Goal: Information Seeking & Learning: Find specific fact

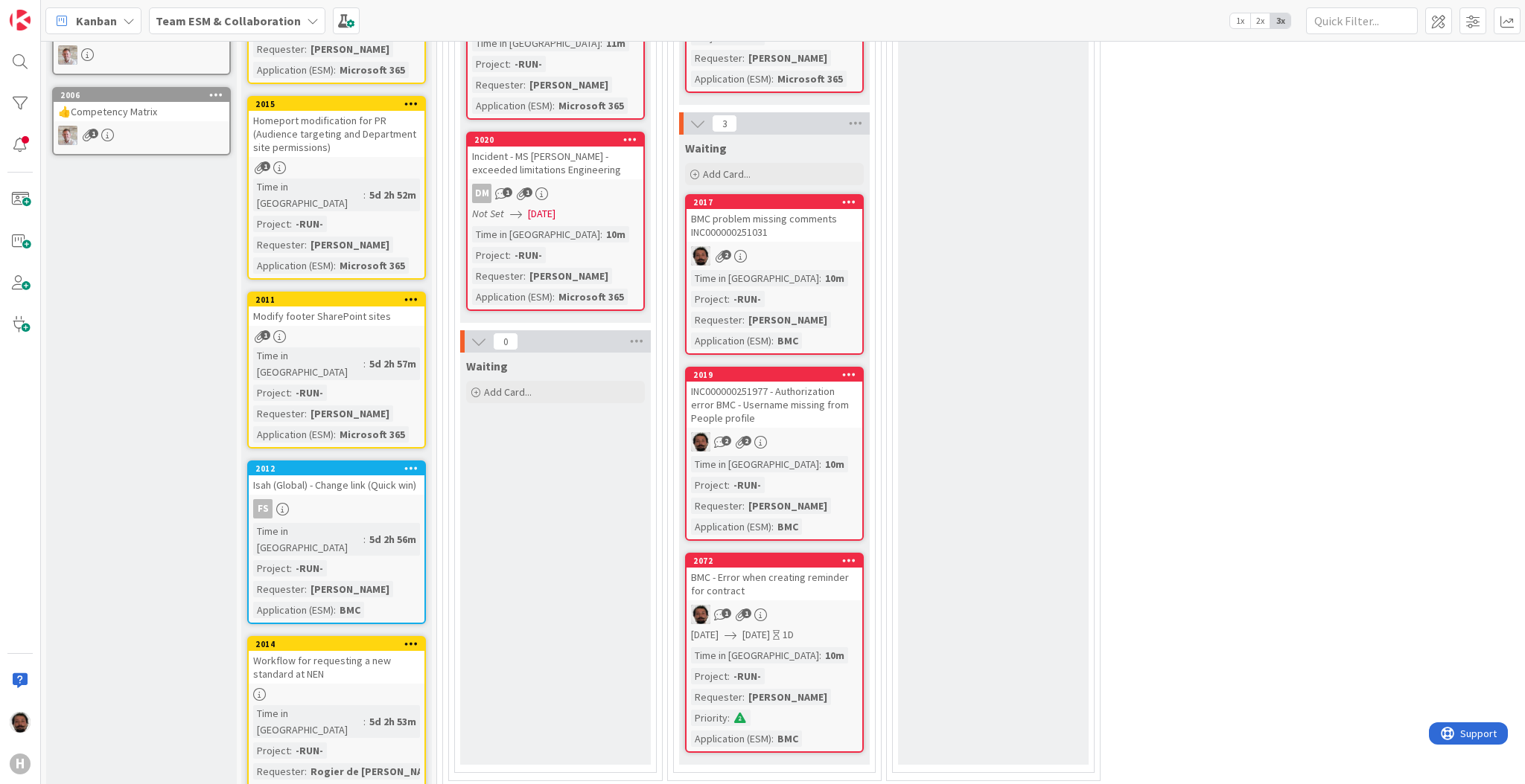
scroll to position [463, 0]
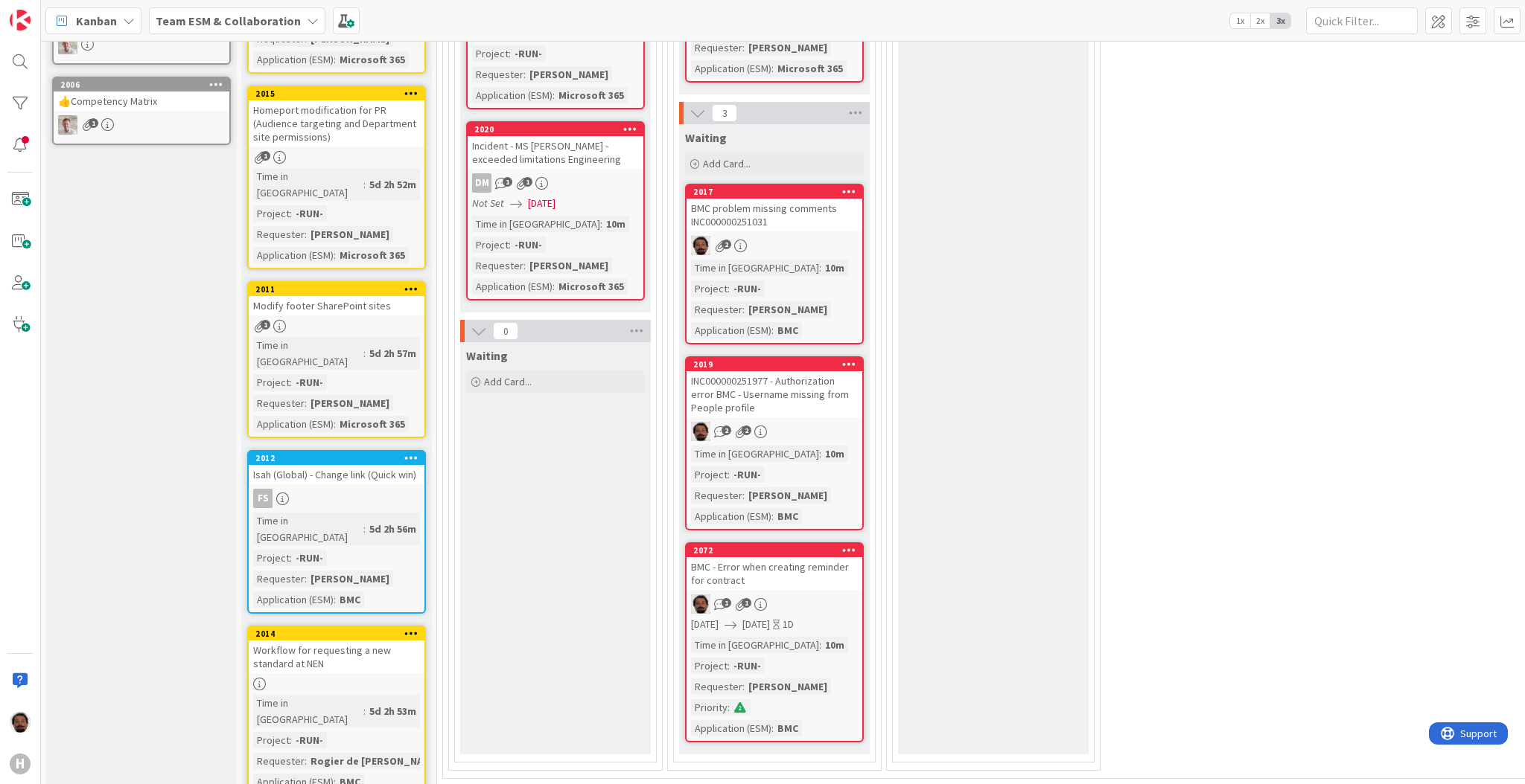
click at [815, 565] on div "BMC - Error when creating reminder for contract" at bounding box center [774, 574] width 175 height 33
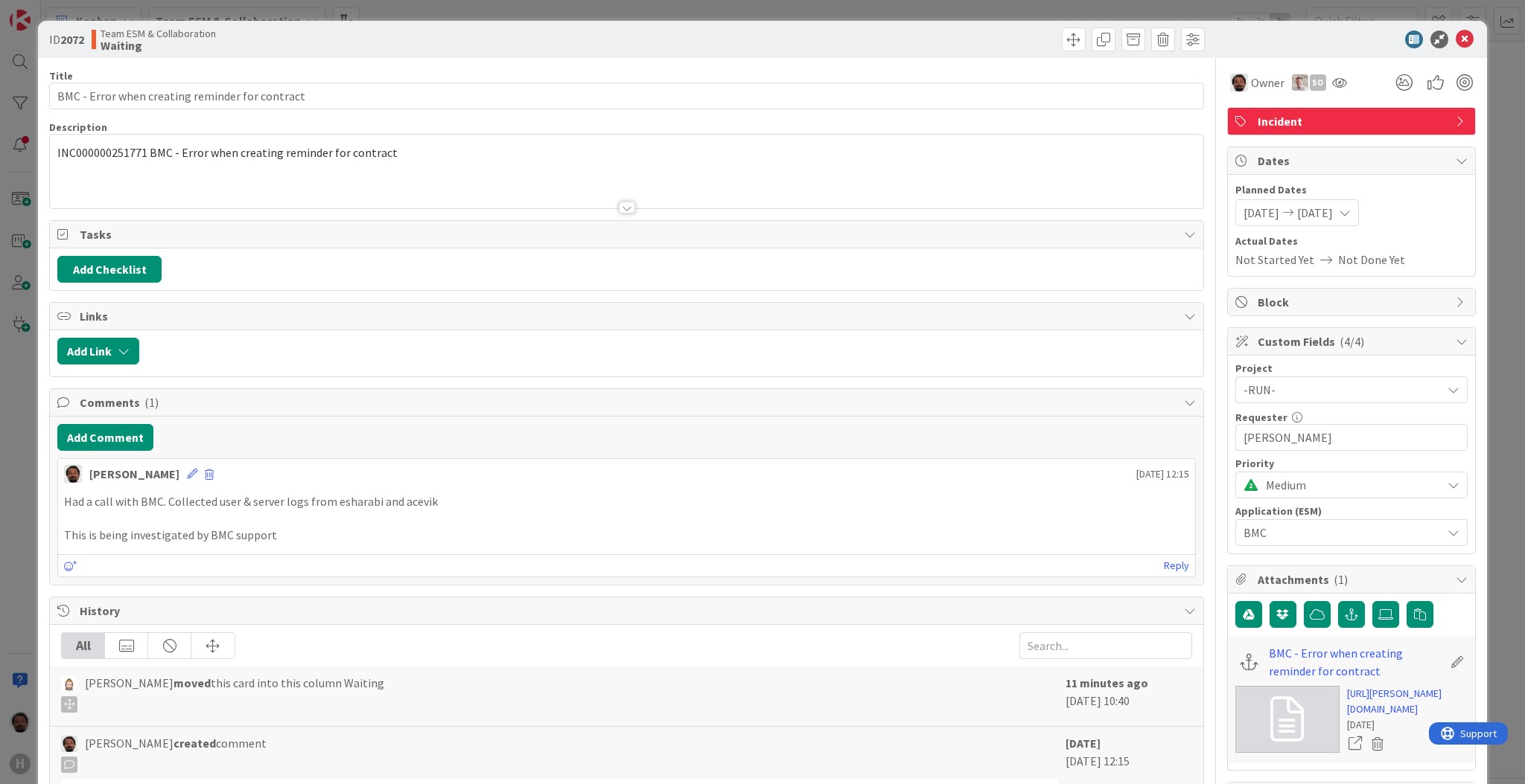
scroll to position [312, 0]
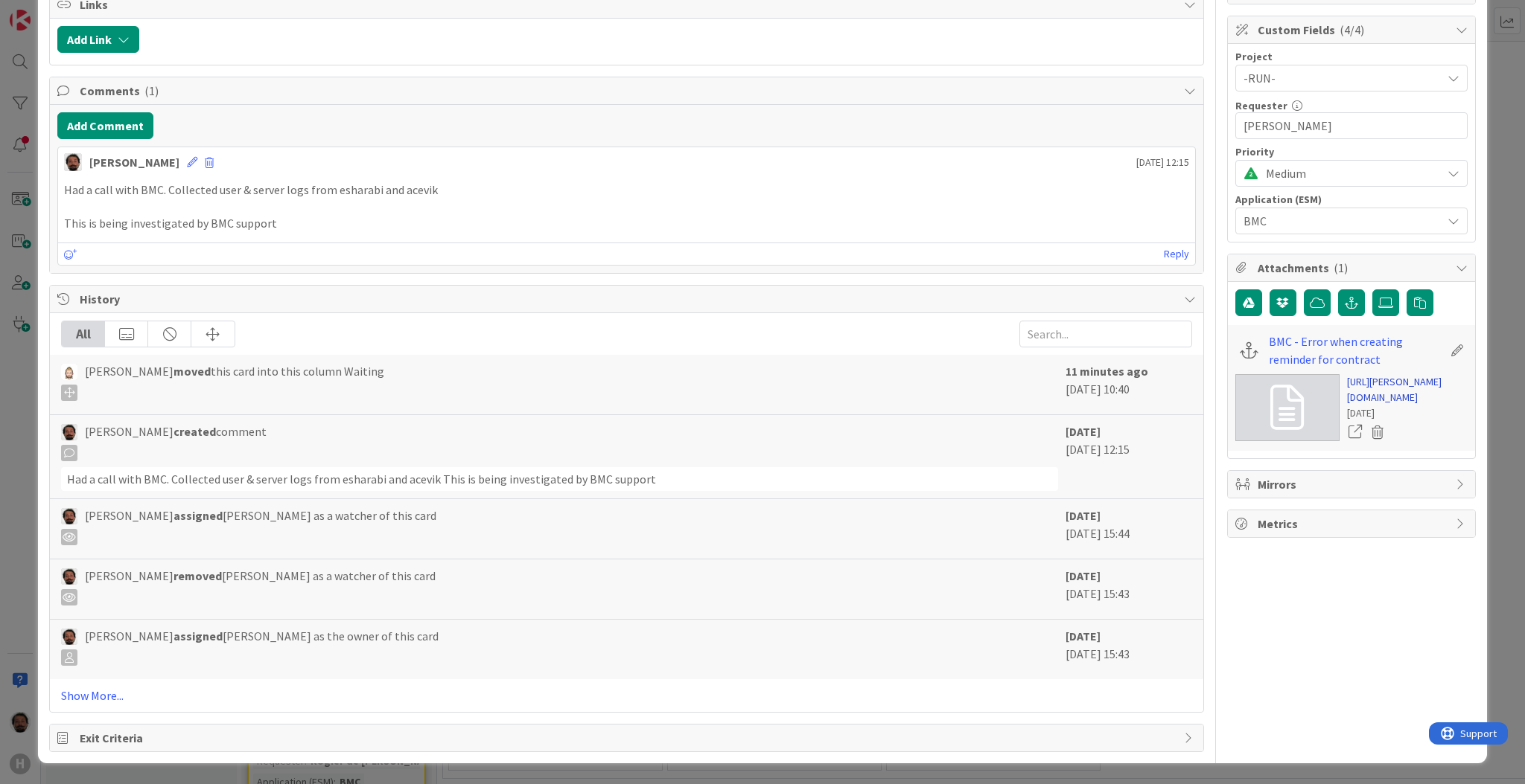
click at [1367, 406] on link "[URL][PERSON_NAME][DOMAIN_NAME]" at bounding box center [1407, 390] width 120 height 31
click at [1446, 347] on icon at bounding box center [1457, 350] width 21 height 15
click at [1323, 340] on input "BMC - Error when creating reminder for contract" at bounding box center [1352, 346] width 166 height 27
paste input "INC000000251771"
type input "INC000000251771"
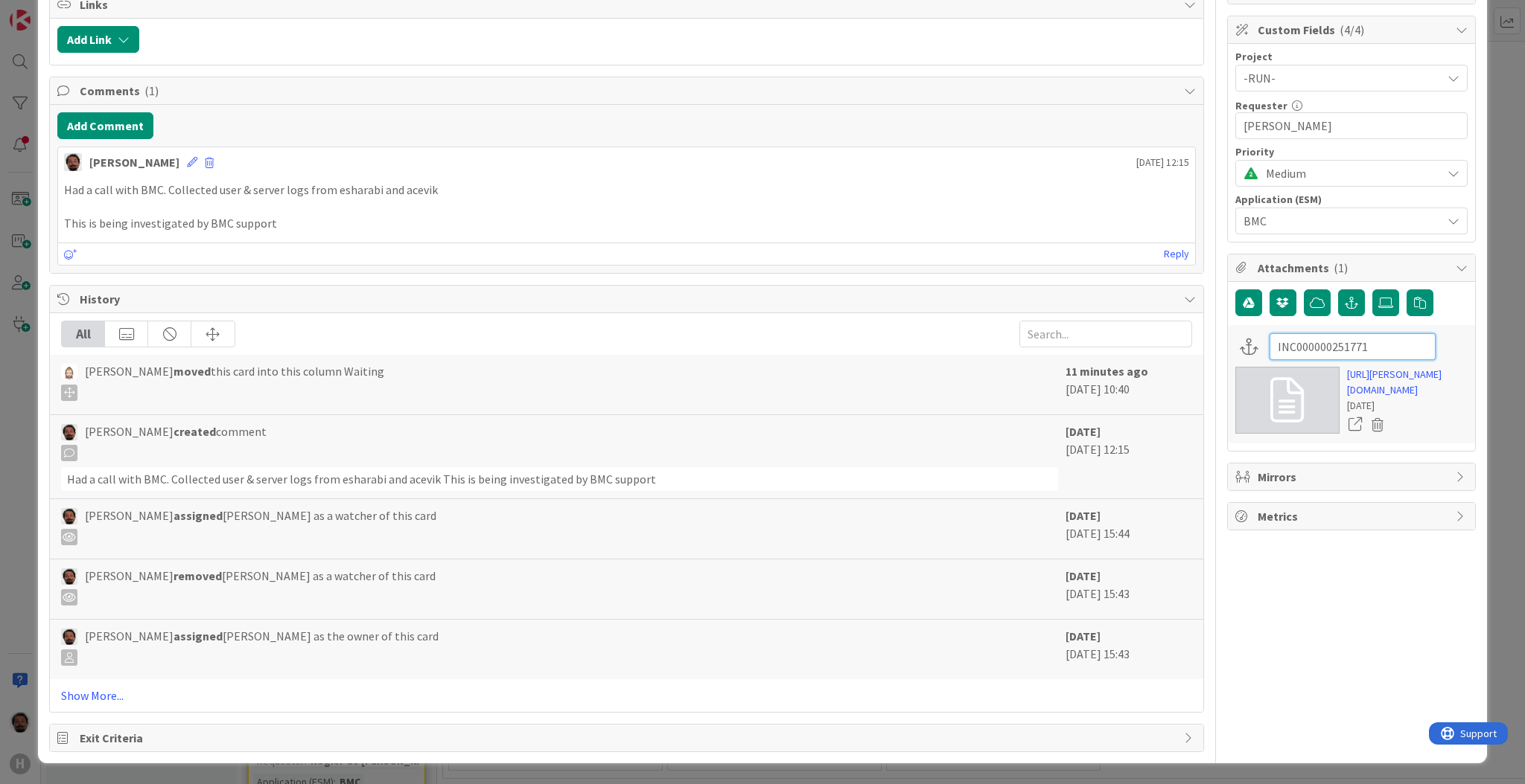
scroll to position [0, 0]
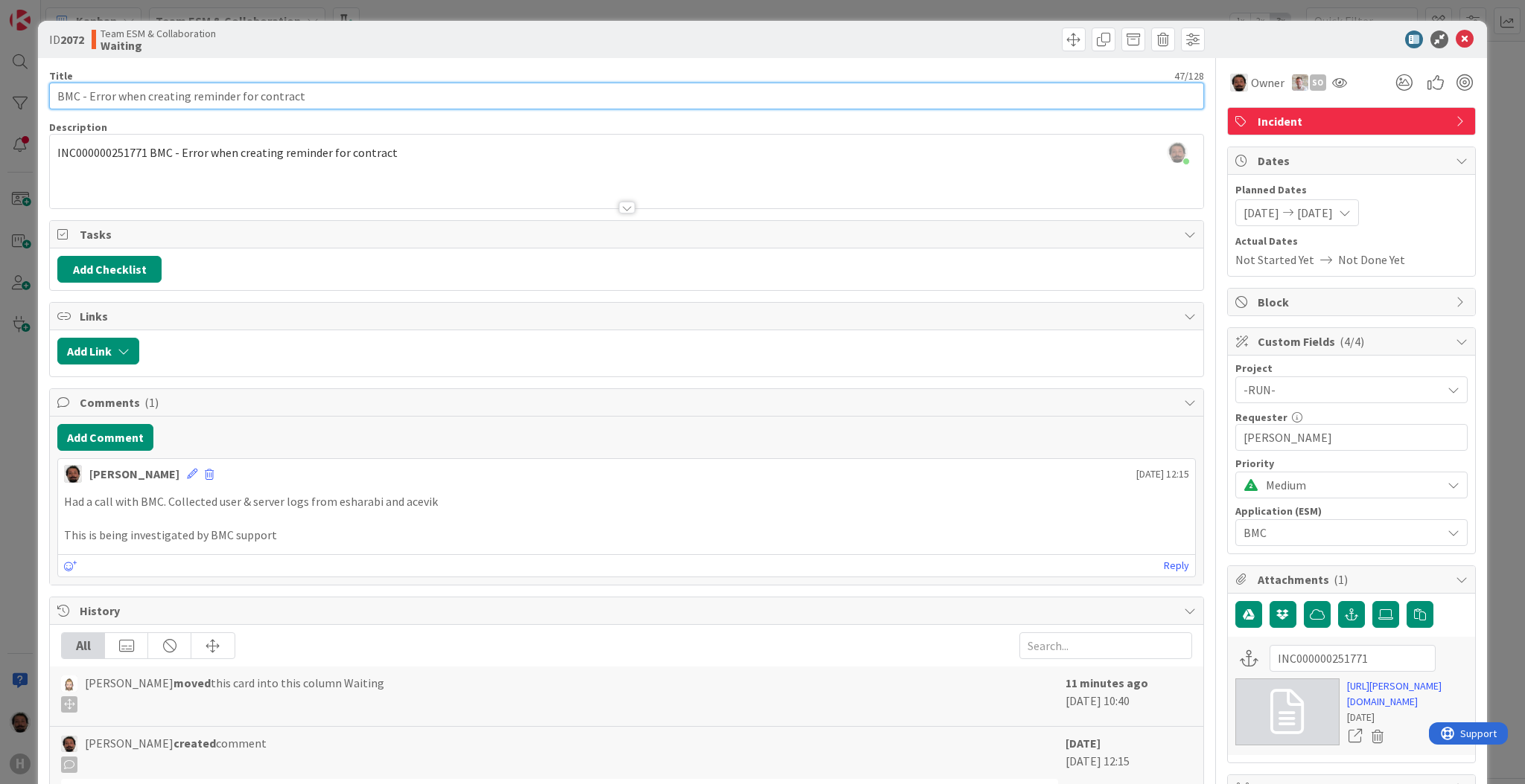
click at [64, 92] on input "BMC - Error when creating reminder for contract" at bounding box center [626, 96] width 1154 height 27
click at [56, 92] on input "BMC - Error when creating reminder for contract" at bounding box center [626, 96] width 1154 height 27
paste input "INC000000251771"
type input "INC000000251771 - BMC - Error when creating reminder for contract"
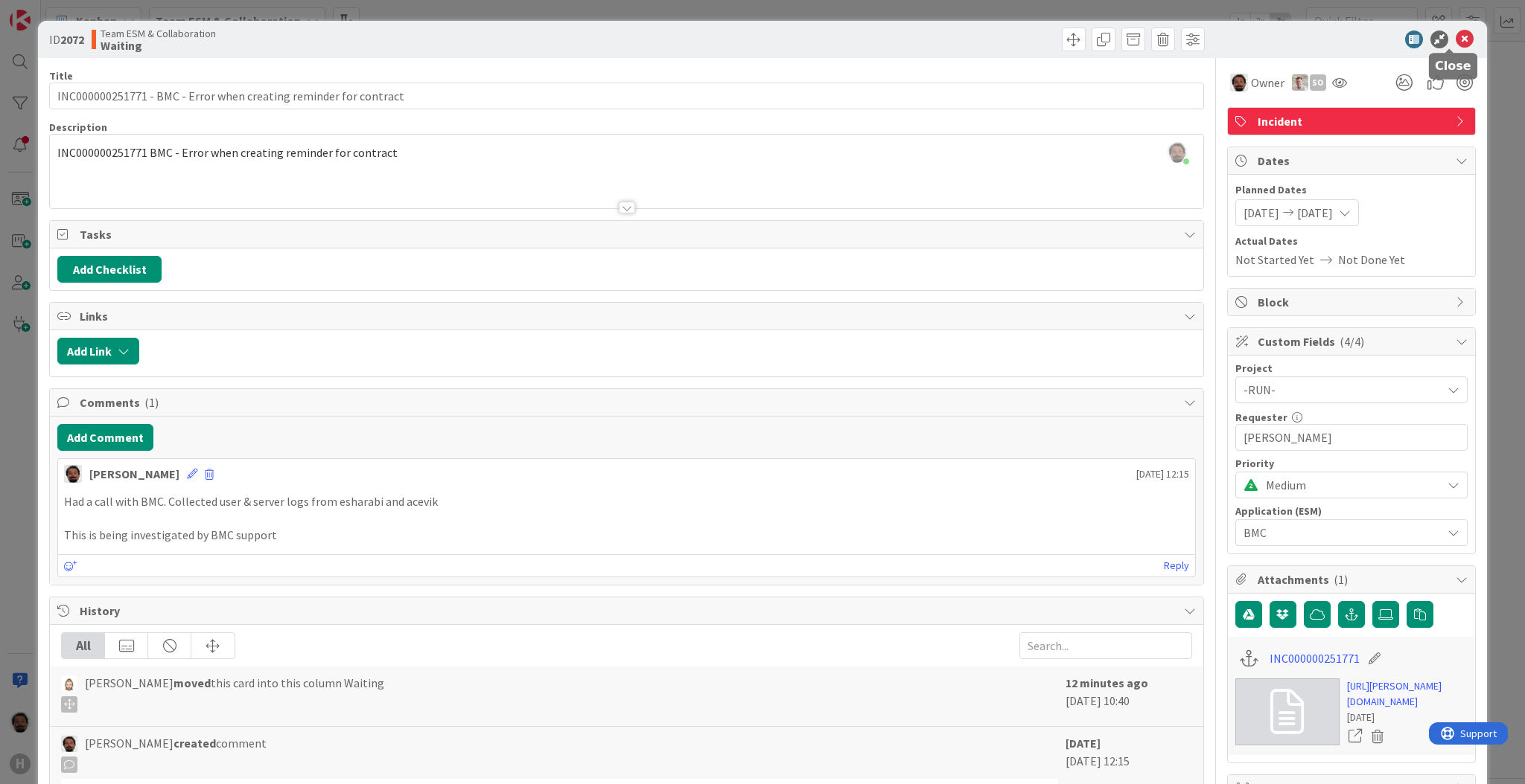
click at [1455, 41] on icon at bounding box center [1464, 39] width 17 height 17
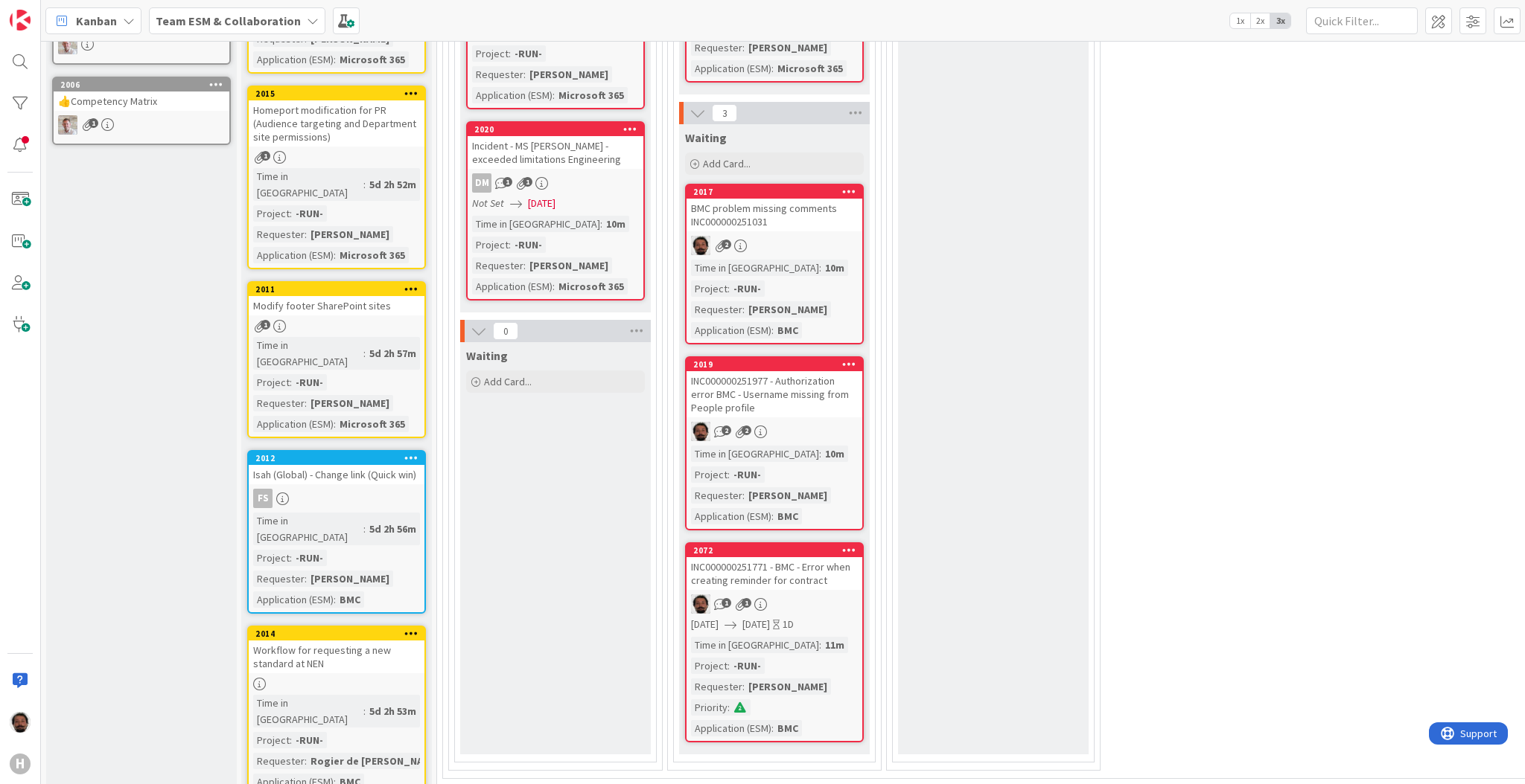
click at [811, 209] on div "BMC problem missing comments INC000000251031" at bounding box center [774, 215] width 175 height 33
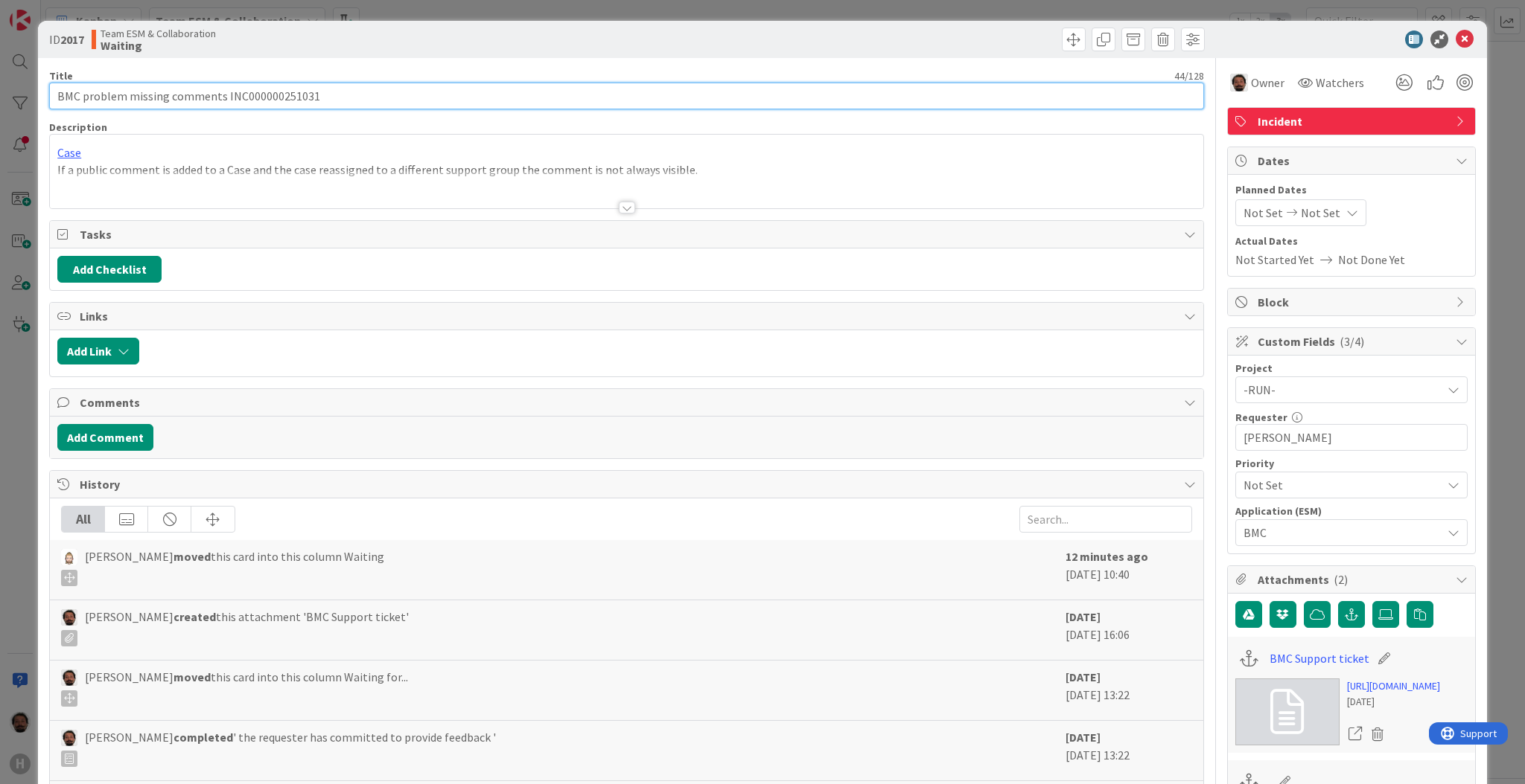
click at [269, 92] on input "BMC problem missing comments INC000000251031" at bounding box center [626, 96] width 1154 height 27
click at [49, 89] on input "BMC problem missing comments" at bounding box center [626, 96] width 1154 height 27
click at [80, 95] on input "BMC problem missing comments" at bounding box center [626, 96] width 1154 height 27
click at [347, 89] on input "BMC problem missing comments" at bounding box center [626, 96] width 1154 height 27
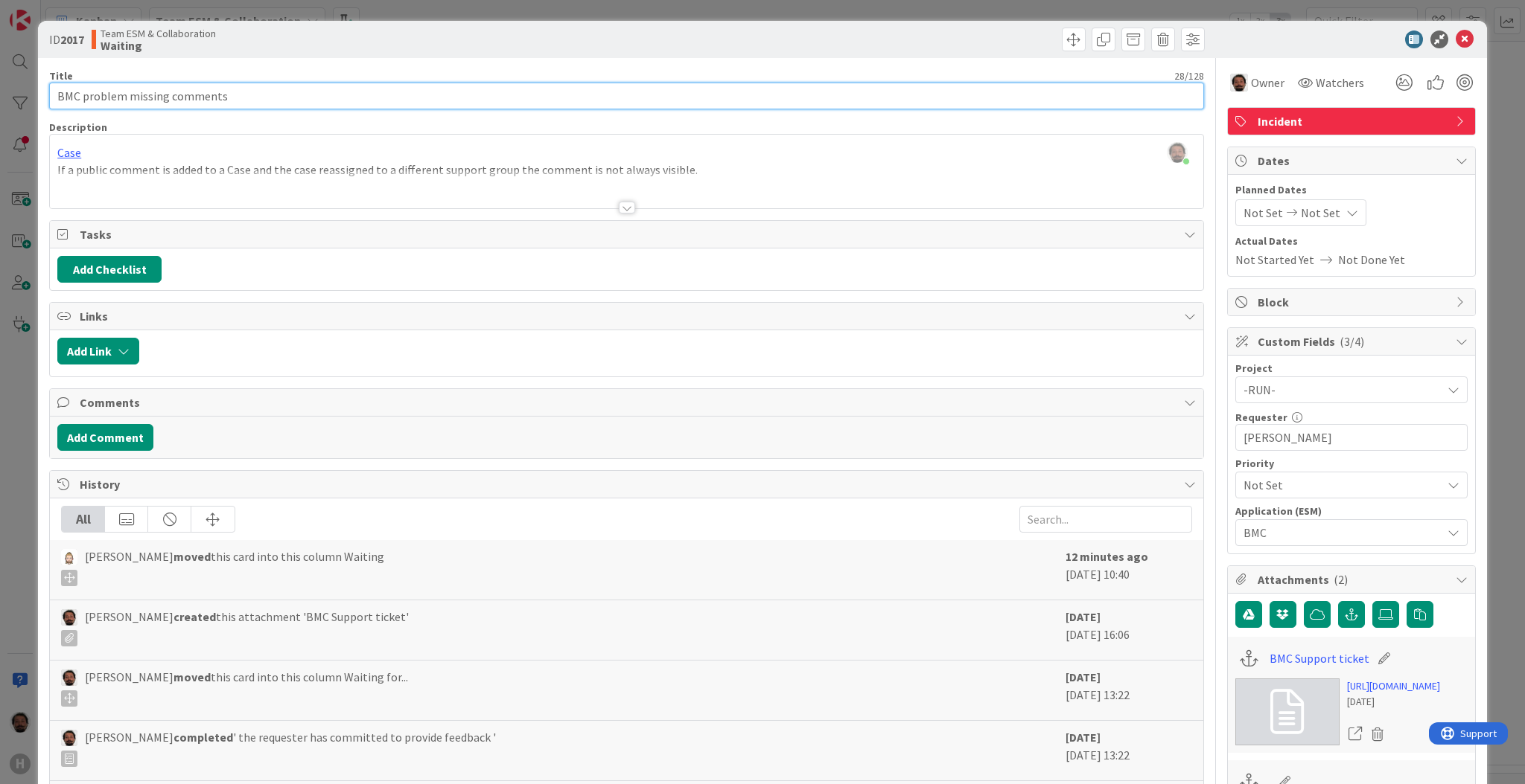
click at [61, 92] on input "BMC problem missing comments" at bounding box center [626, 96] width 1154 height 27
paste input "INC000000251031"
type input "INC000000251031 - BMC problem missing comments"
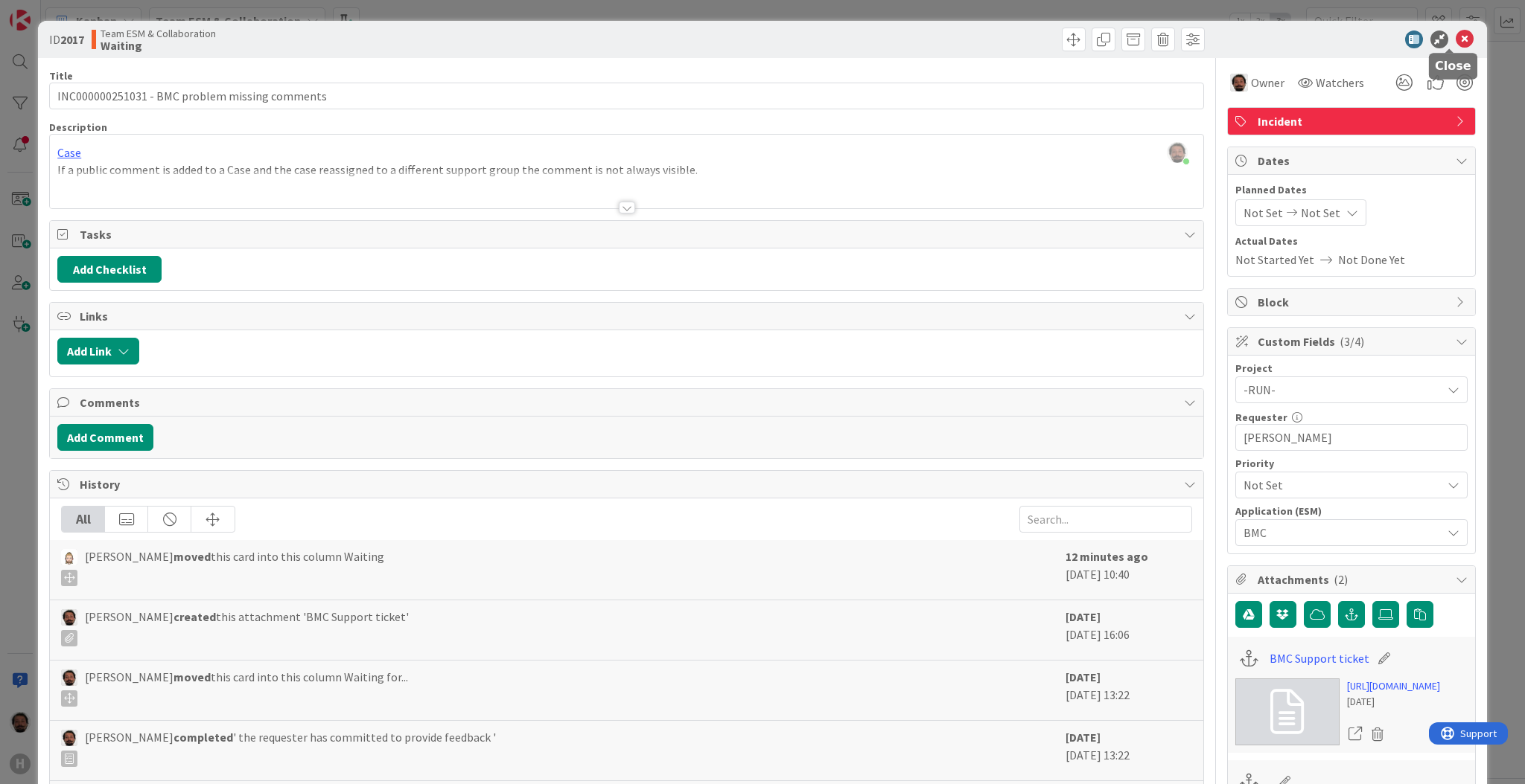
click at [1455, 43] on icon at bounding box center [1464, 39] width 17 height 17
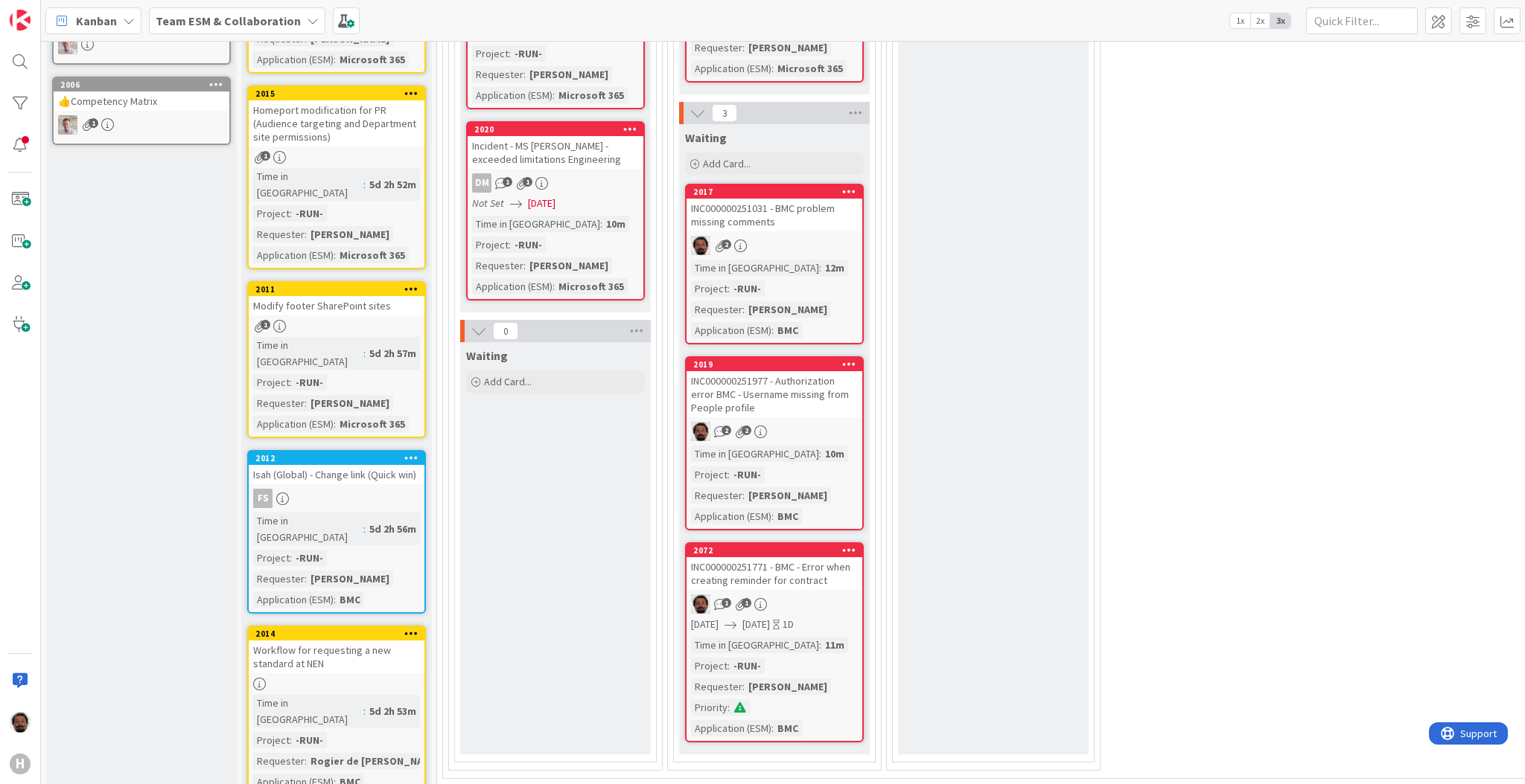
click at [799, 202] on div "INC000000251031 - BMC problem missing comments" at bounding box center [774, 215] width 175 height 33
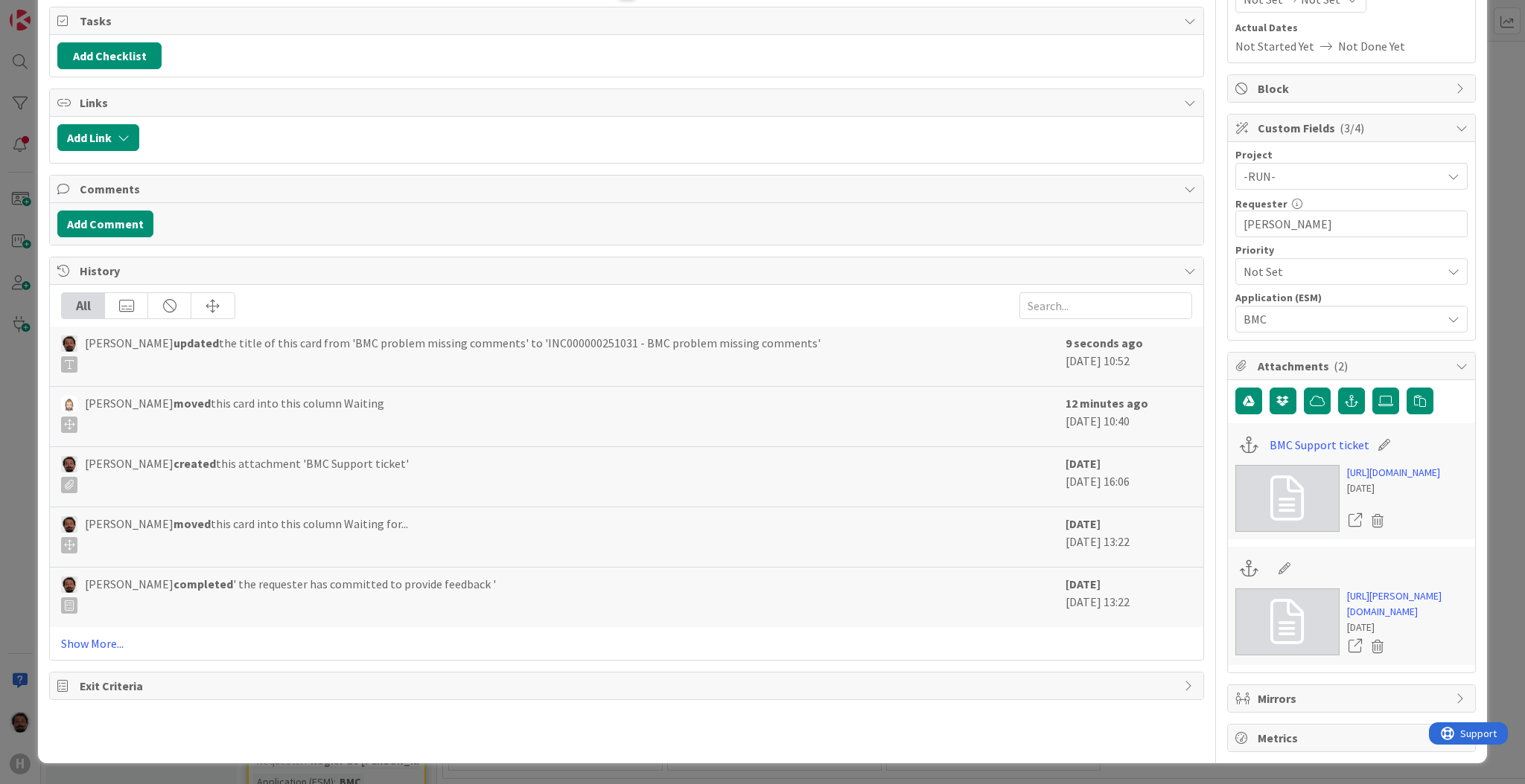
scroll to position [235, 0]
click at [1351, 620] on link "[URL][PERSON_NAME][DOMAIN_NAME]" at bounding box center [1407, 604] width 120 height 31
click at [1274, 576] on icon at bounding box center [1284, 568] width 21 height 15
click at [1270, 582] on input at bounding box center [1352, 569] width 166 height 27
paste input "INC000000251031"
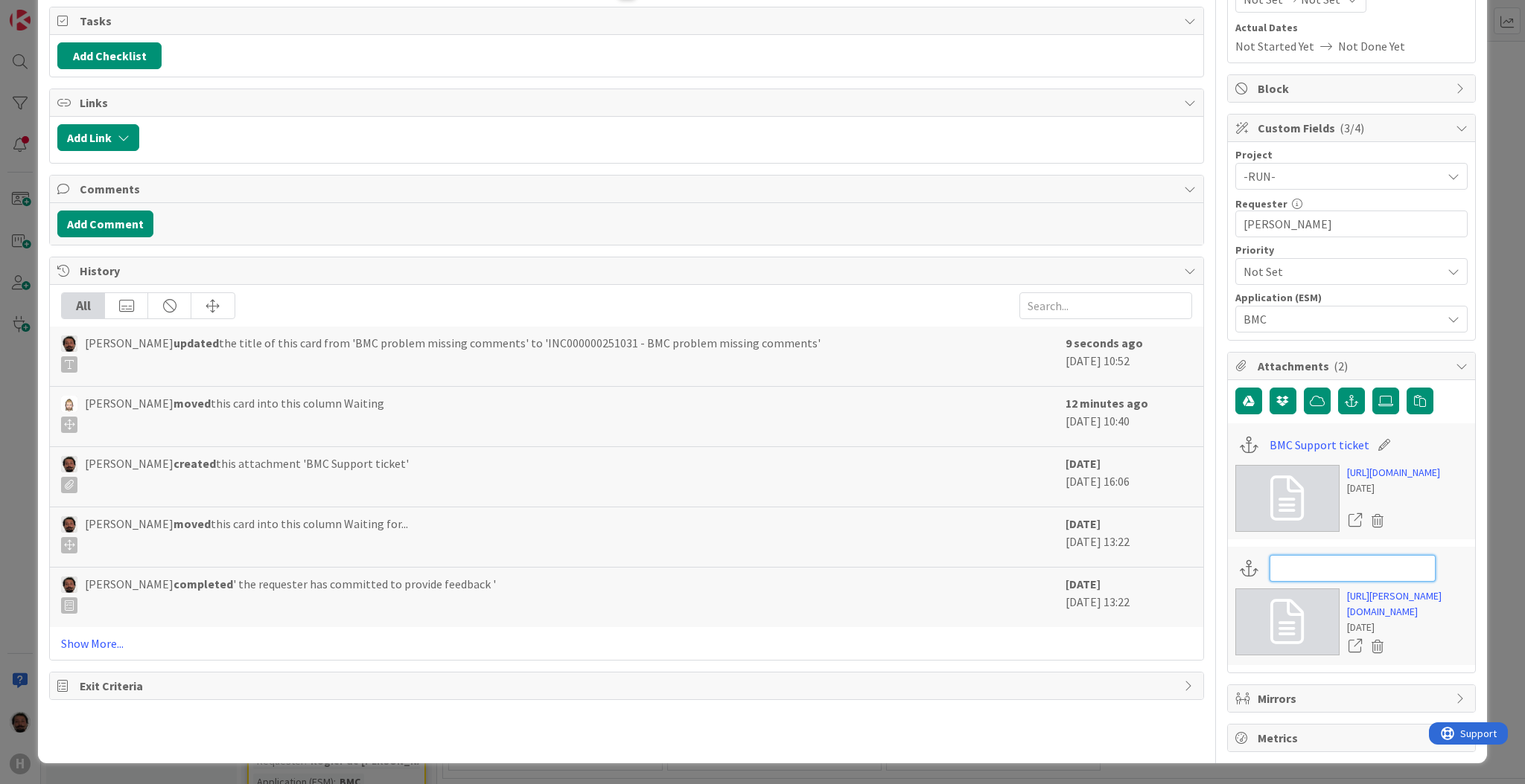
type input "INC000000251031"
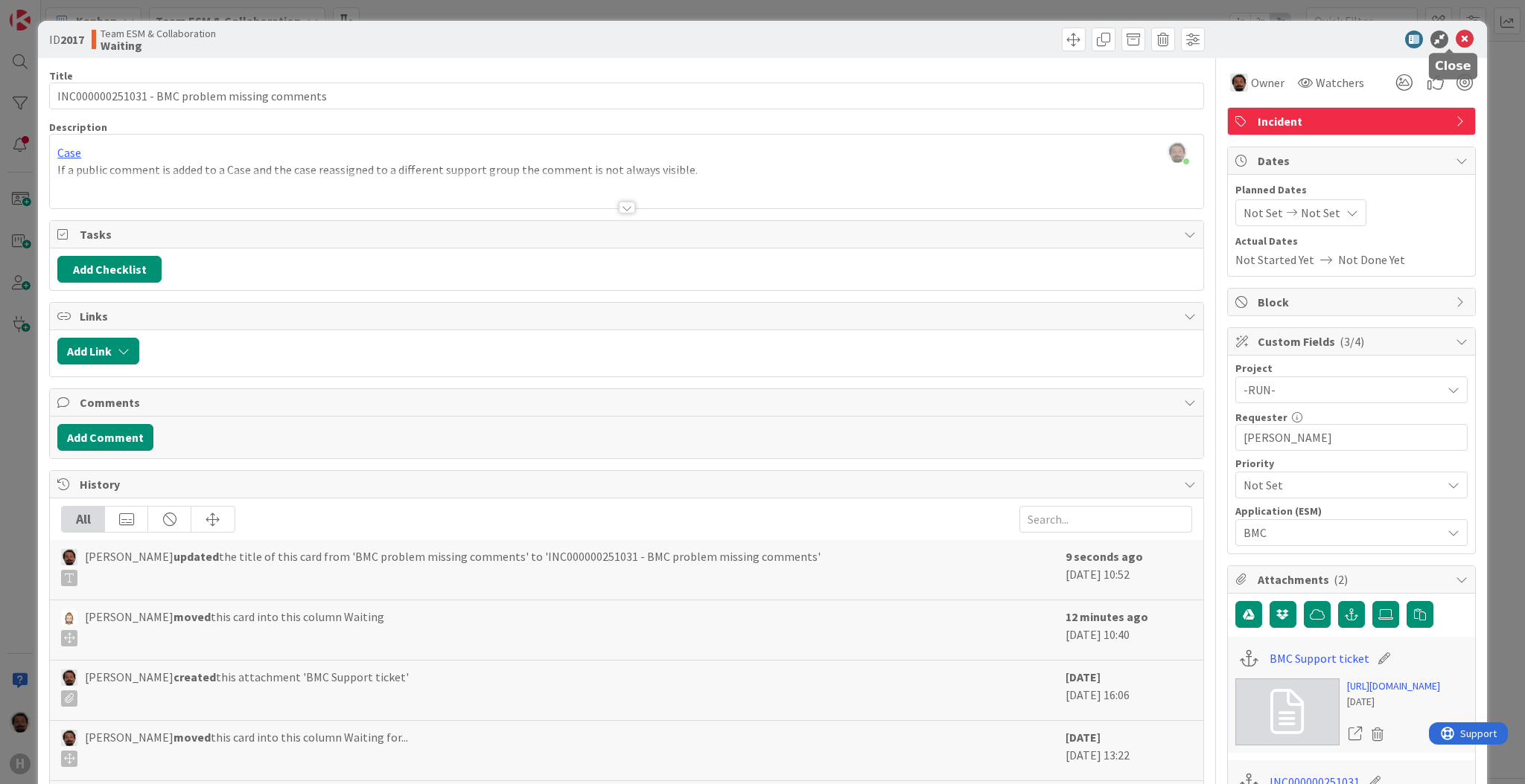
click at [1455, 40] on icon at bounding box center [1464, 39] width 17 height 17
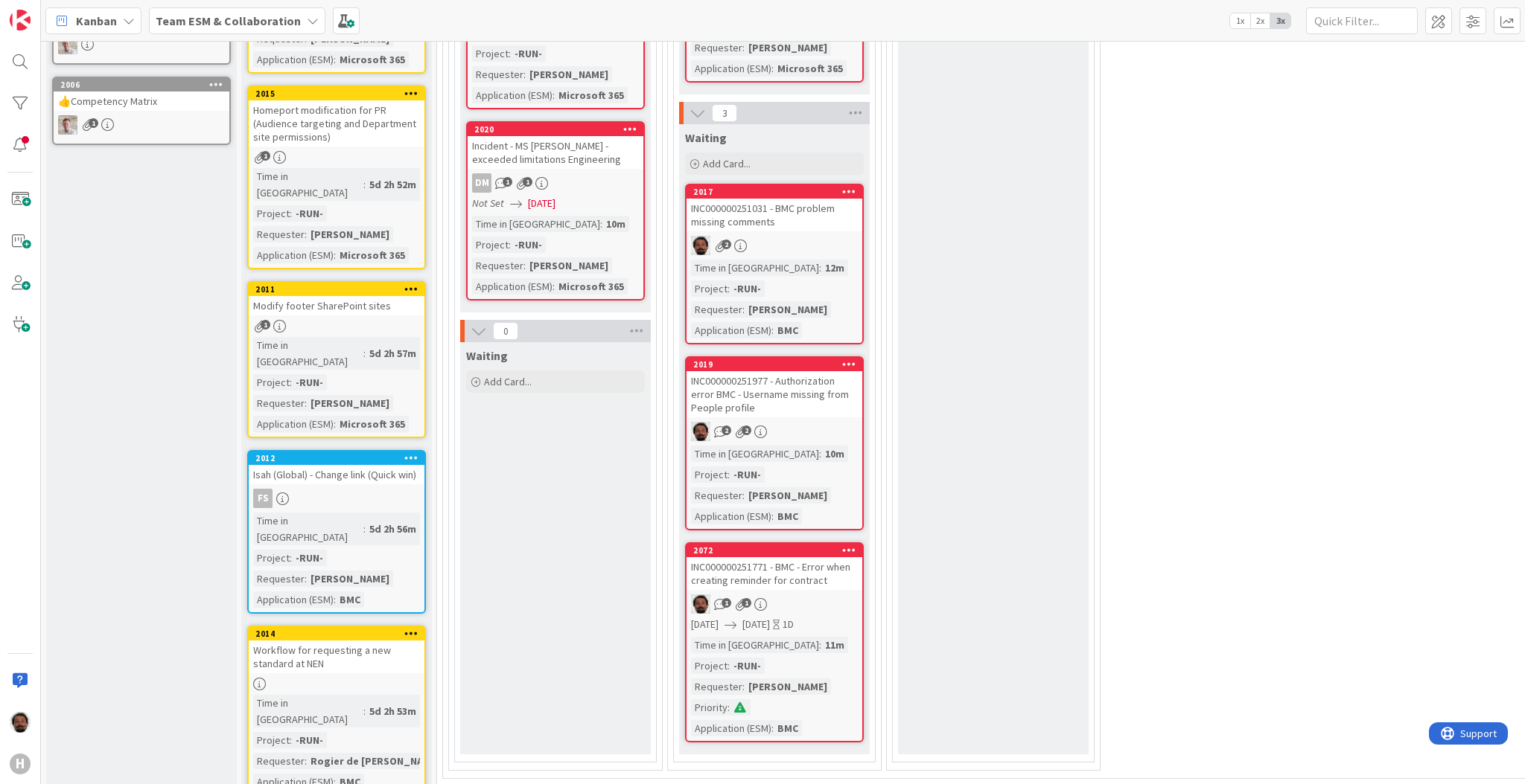
click at [799, 206] on div "INC000000251031 - BMC problem missing comments" at bounding box center [774, 215] width 175 height 33
